Goal: Find specific page/section: Find specific page/section

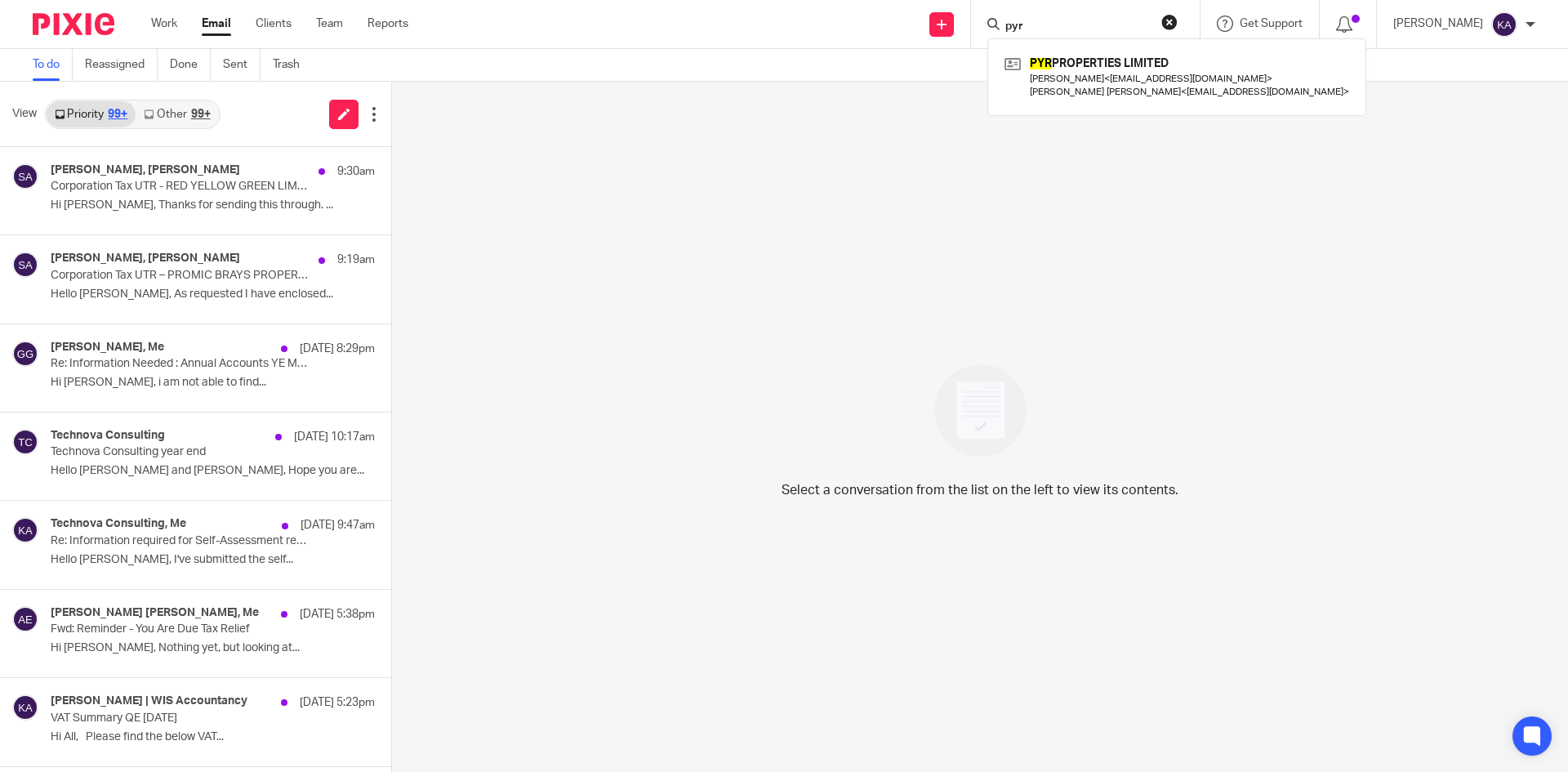
drag, startPoint x: 1041, startPoint y: 28, endPoint x: 938, endPoint y: 15, distance: 103.8
click at [971, 15] on div "pyr PYR PROPERTIES LIMITED Ganga Pratap Yeslavat < [EMAIL_ADDRESS][DOMAIN_NAME]…" at bounding box center [1086, 24] width 229 height 48
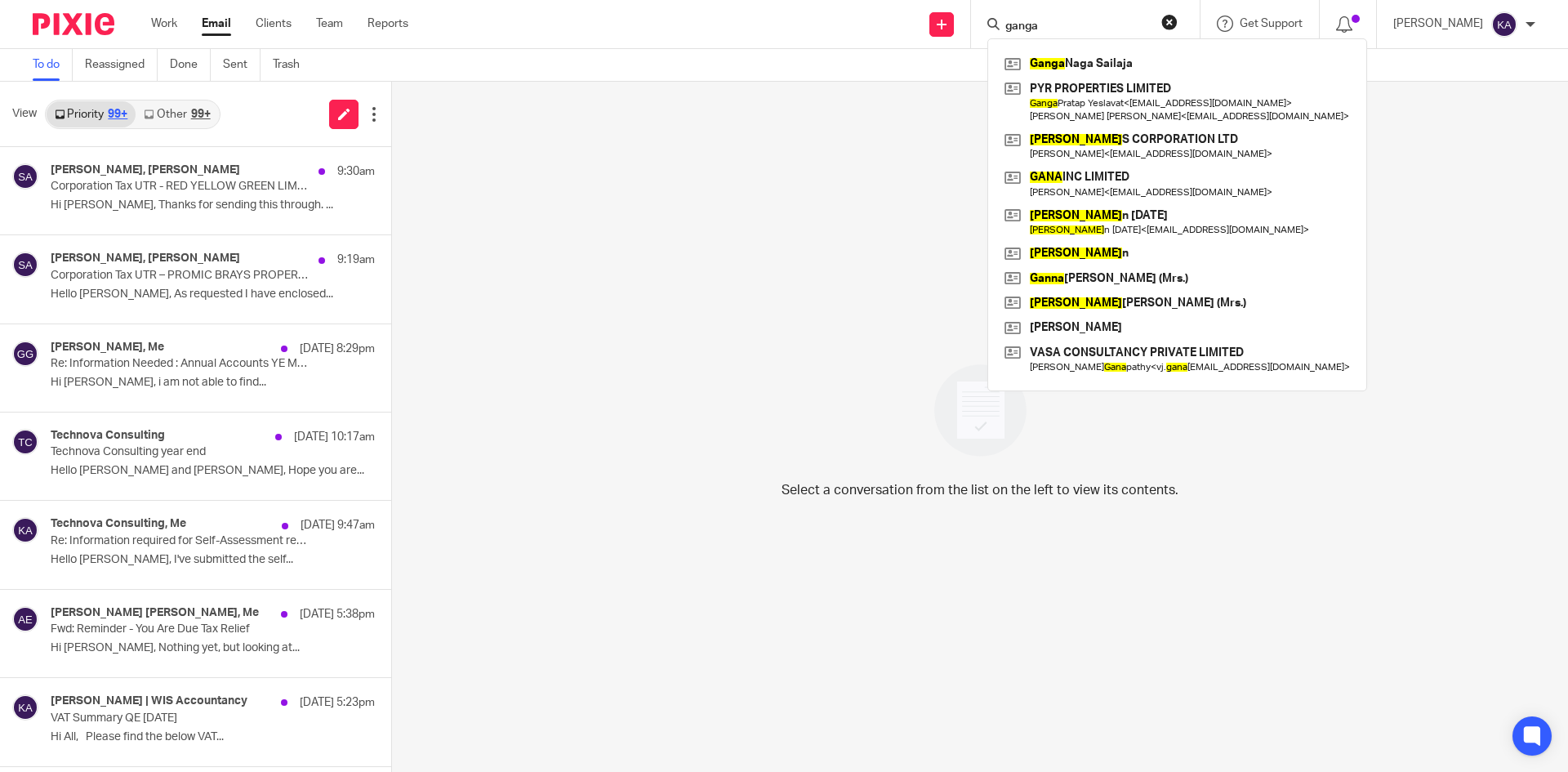
type input "ganga"
drag, startPoint x: 1137, startPoint y: 14, endPoint x: 1060, endPoint y: 15, distance: 77.0
click at [1161, 14] on button "reset" at bounding box center [1169, 22] width 16 height 16
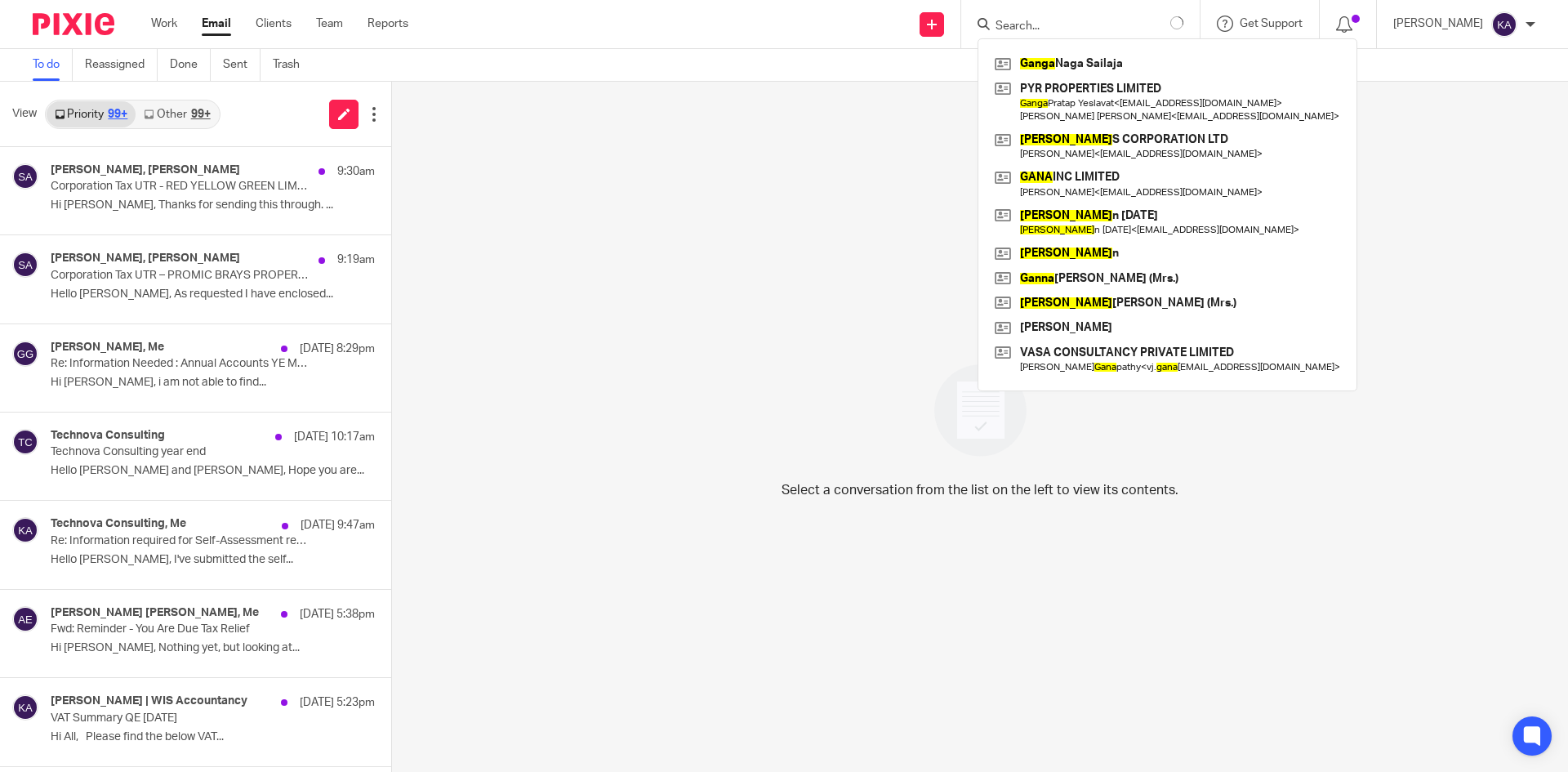
click at [998, 16] on form at bounding box center [1089, 24] width 189 height 20
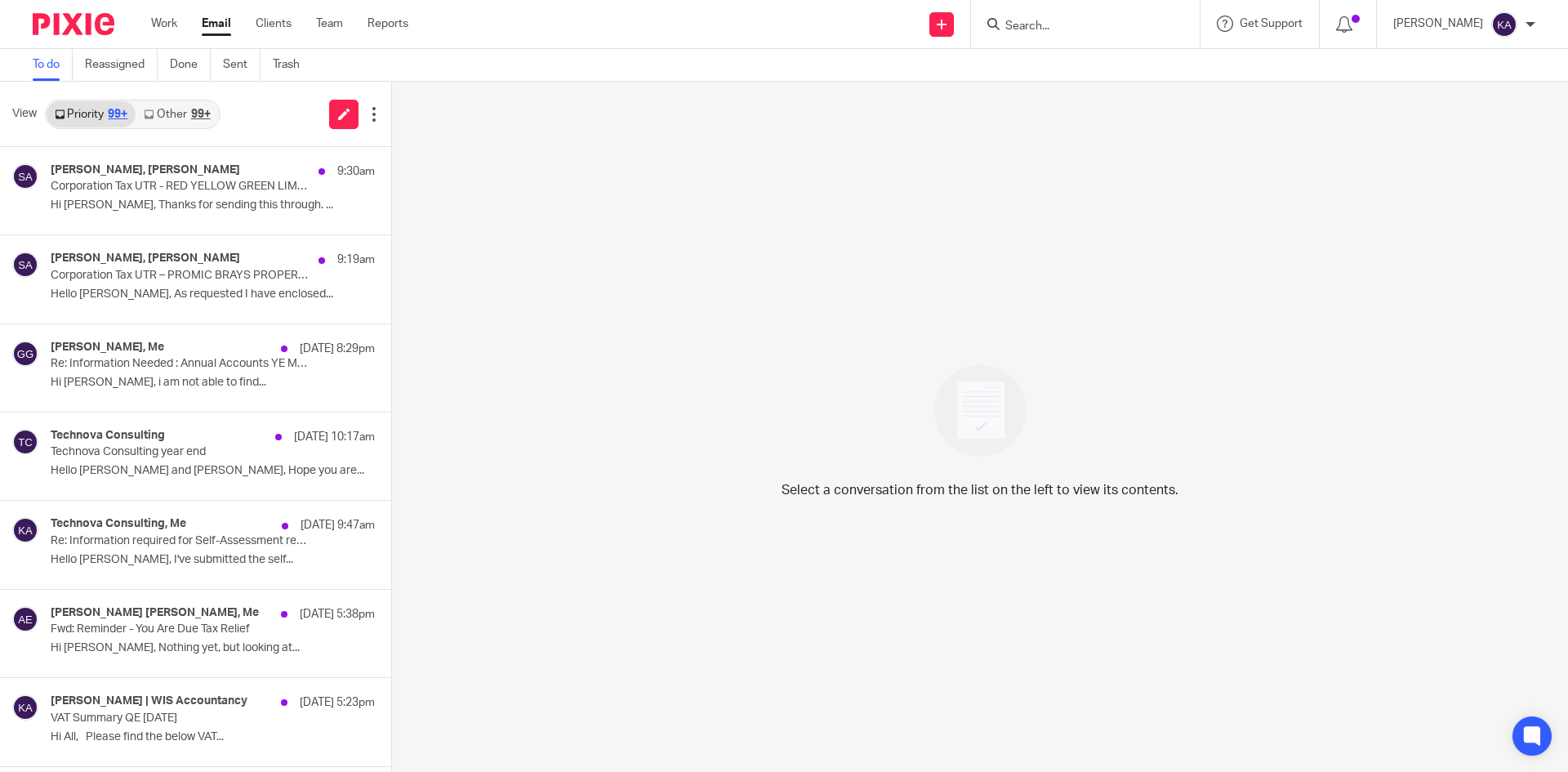
click at [1004, 26] on input "Search" at bounding box center [1078, 27] width 147 height 15
paste input "STERLING CONSULTANCY SERVICES LTD"
type input "STERLING CONSUL"
drag, startPoint x: 1111, startPoint y: 23, endPoint x: 911, endPoint y: 20, distance: 200.0
click at [911, 20] on div "Send new email Create task Add client STERLING CONSUL No results found. Try sea…" at bounding box center [1001, 24] width 1136 height 48
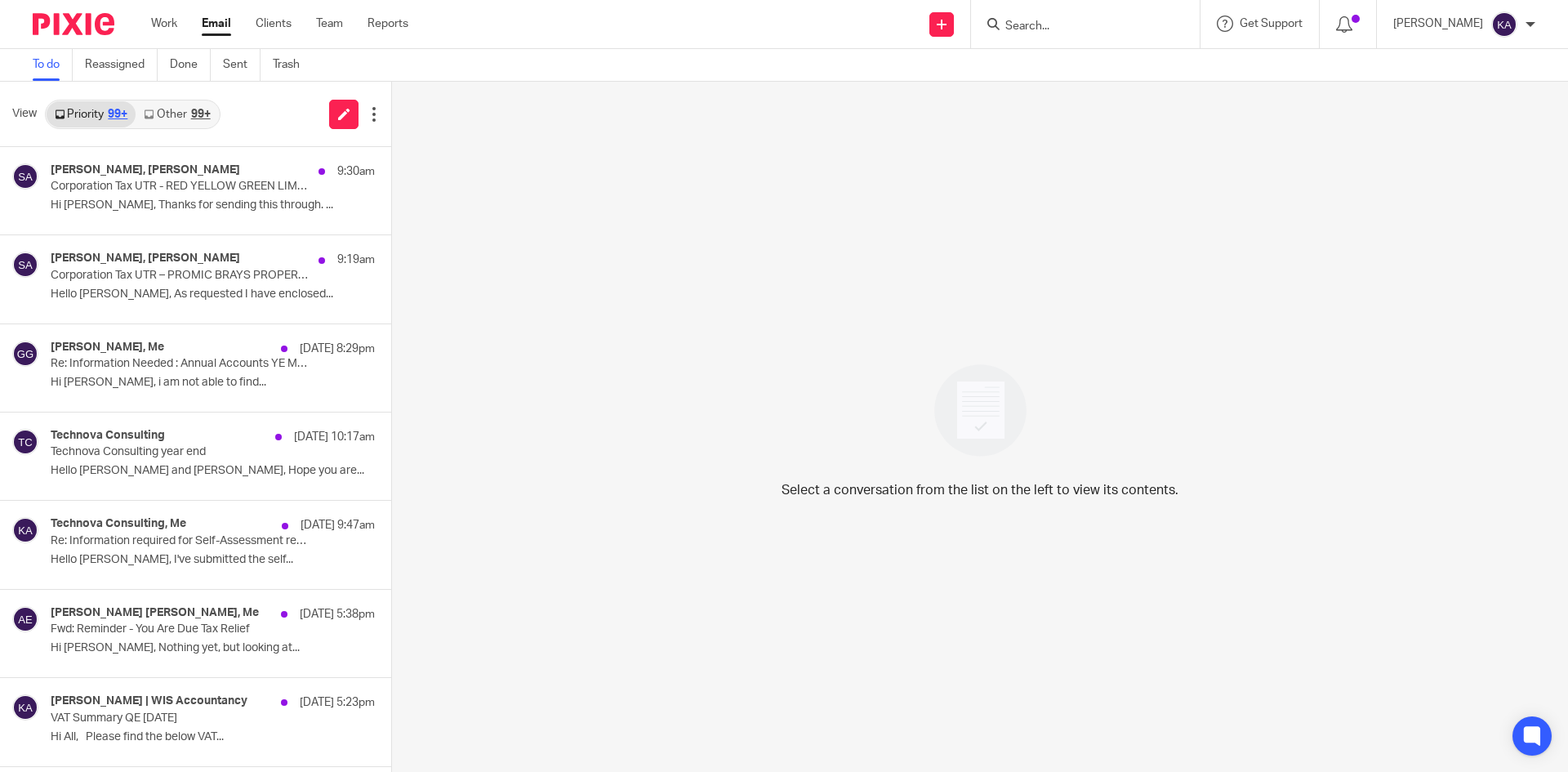
paste input "[PERSON_NAME]"
type input "[PERSON_NAME]"
drag, startPoint x: 1060, startPoint y: 19, endPoint x: 876, endPoint y: 22, distance: 184.0
click at [876, 21] on div "Send new email Create task Add client [PERSON_NAME] No results found. Try searc…" at bounding box center [1001, 24] width 1136 height 48
paste input "[PERSON_NAME]"
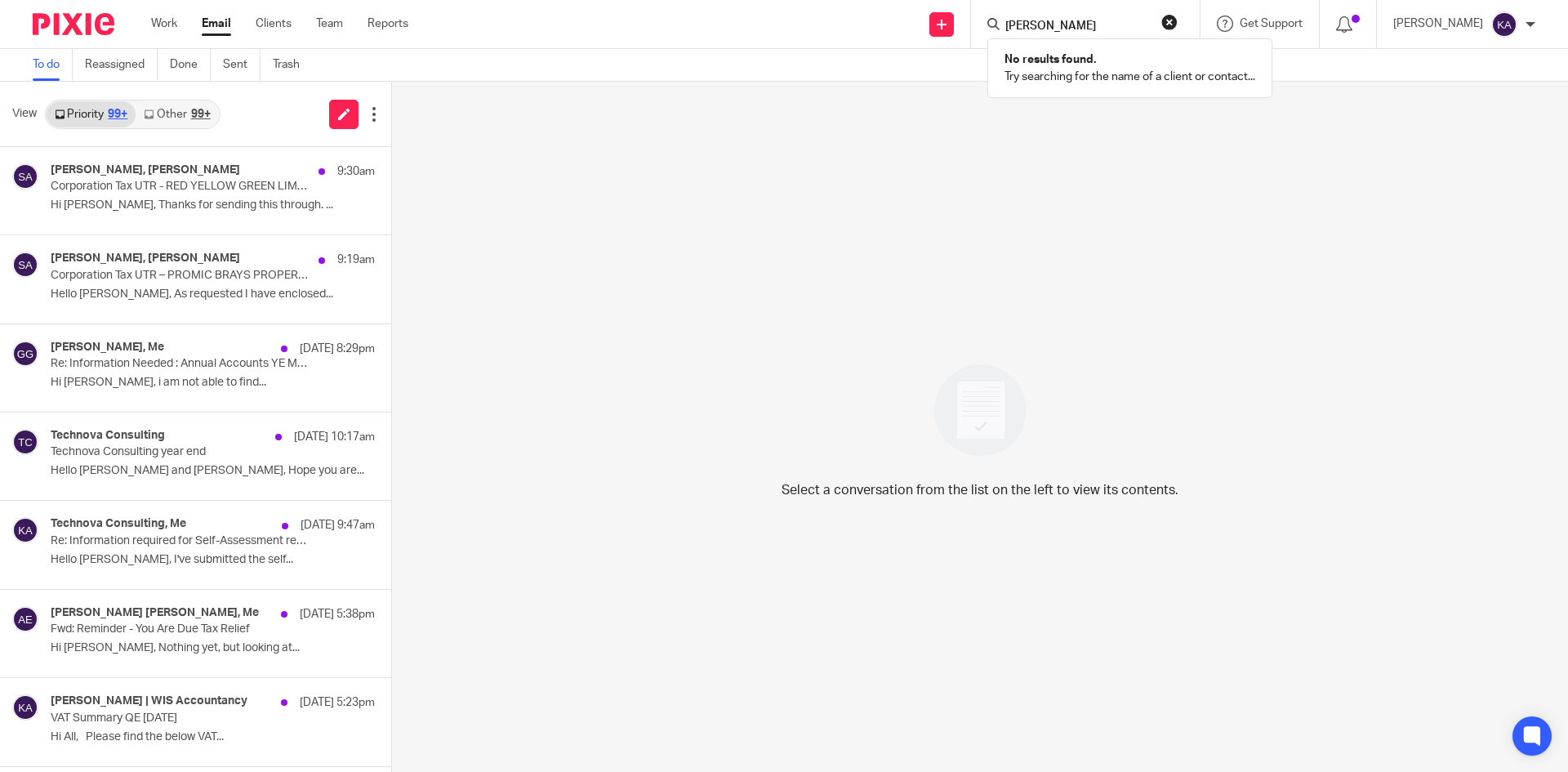
drag, startPoint x: 1062, startPoint y: 25, endPoint x: 970, endPoint y: 16, distance: 92.4
click at [1004, 16] on form "[PERSON_NAME]" at bounding box center [1091, 24] width 174 height 20
type input "[PERSON_NAME]"
click at [1047, 58] on link at bounding box center [1102, 64] width 202 height 25
